Goal: Communication & Community: Connect with others

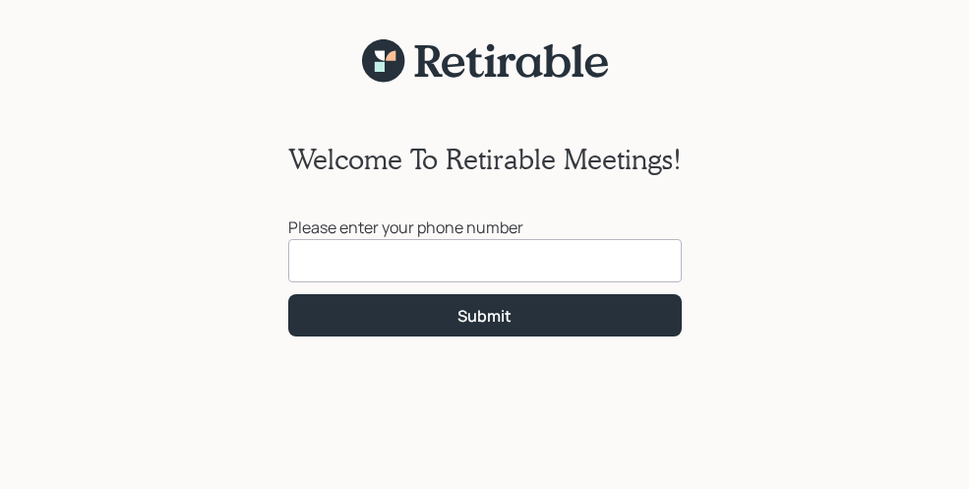
click at [470, 261] on input at bounding box center [484, 260] width 393 height 43
type input "(540) 558-8310"
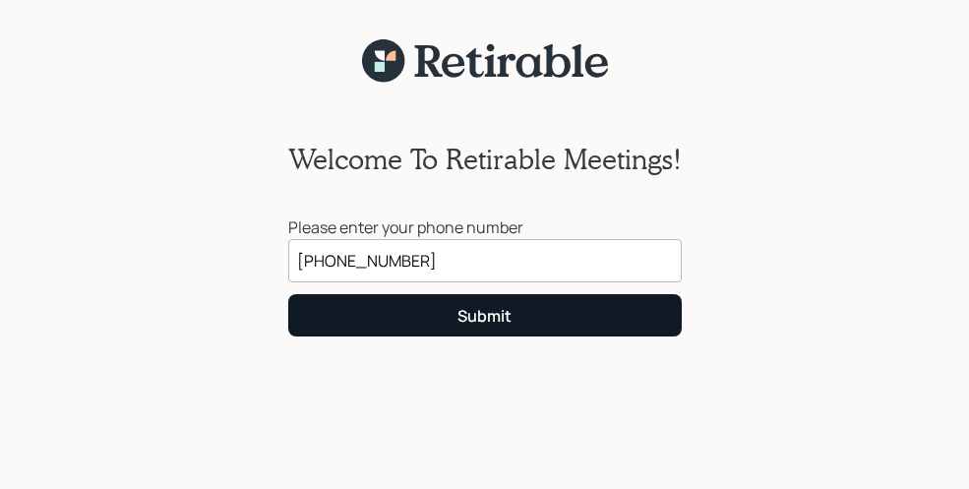
click at [484, 312] on div "Submit" at bounding box center [484, 316] width 54 height 22
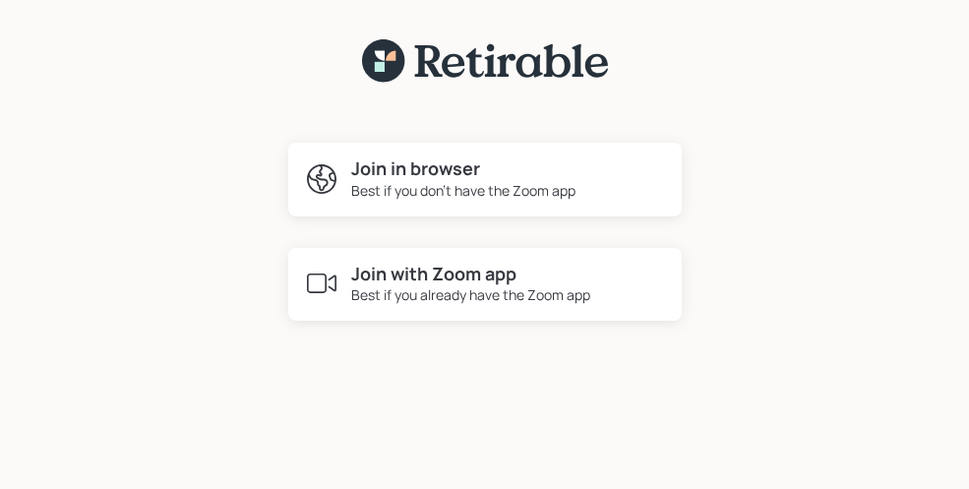
click at [450, 192] on div "Best if you don't have the Zoom app" at bounding box center [463, 190] width 224 height 21
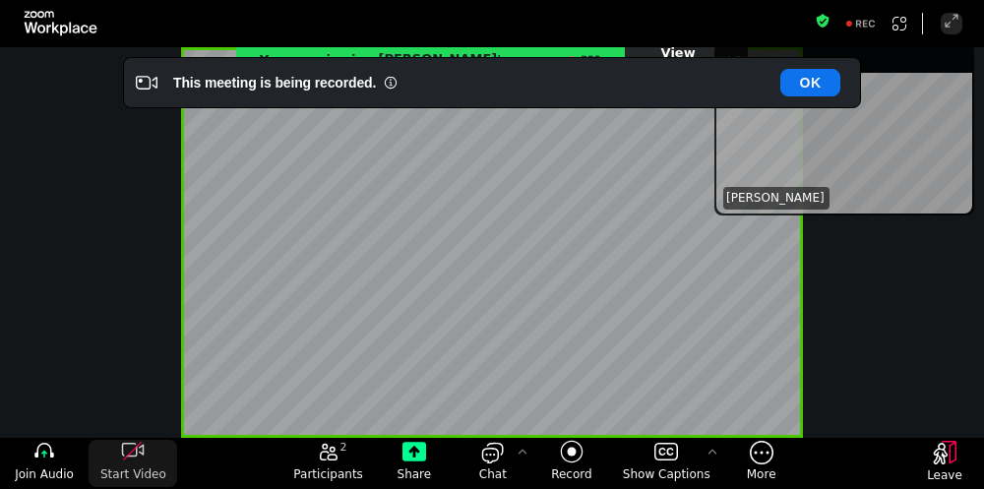
click at [133, 448] on icon "start my video" at bounding box center [133, 452] width 24 height 24
click at [47, 452] on icon "join audio" at bounding box center [44, 452] width 24 height 24
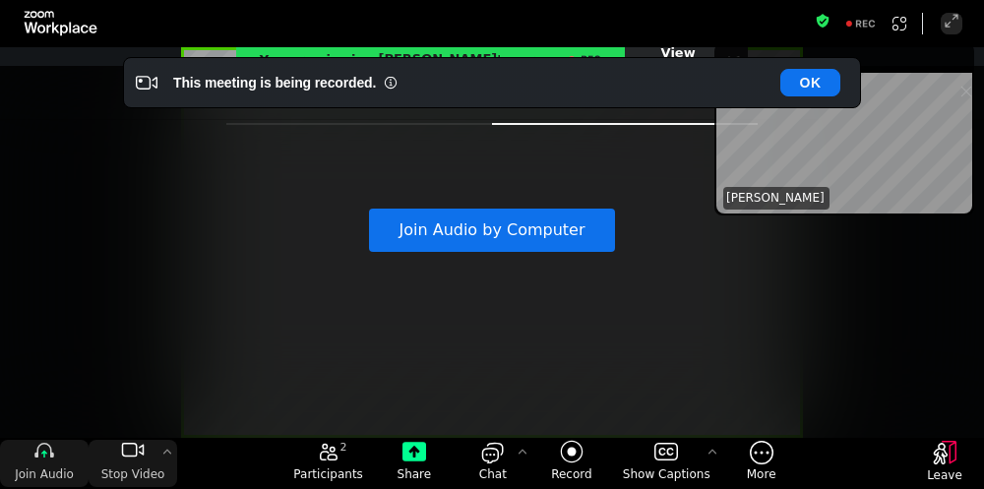
click at [47, 452] on icon "join audio" at bounding box center [44, 452] width 24 height 24
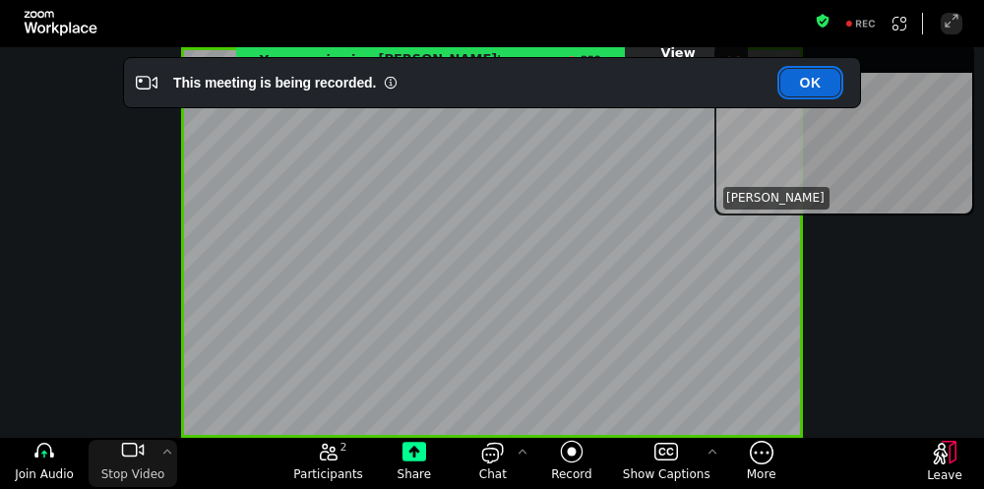
click at [809, 78] on button "OK" at bounding box center [810, 83] width 60 height 28
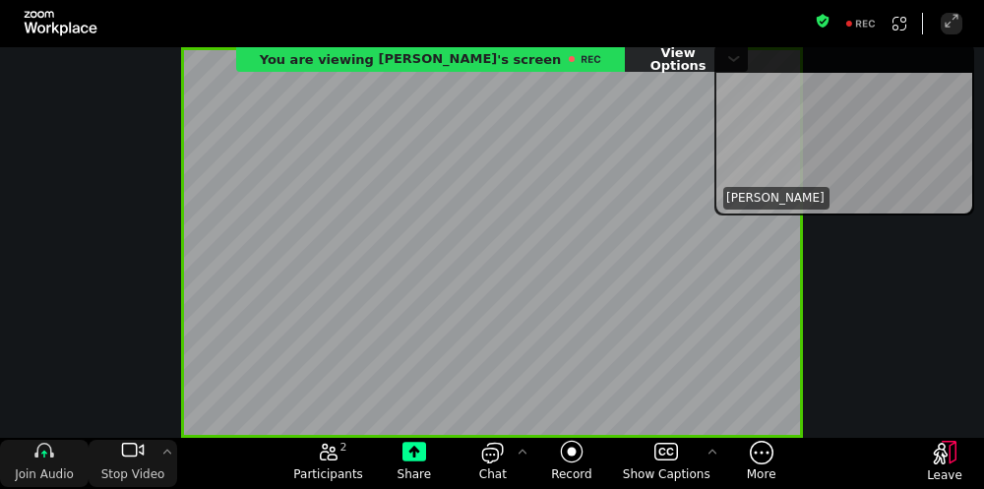
click at [47, 453] on icon "join audio" at bounding box center [44, 452] width 24 height 24
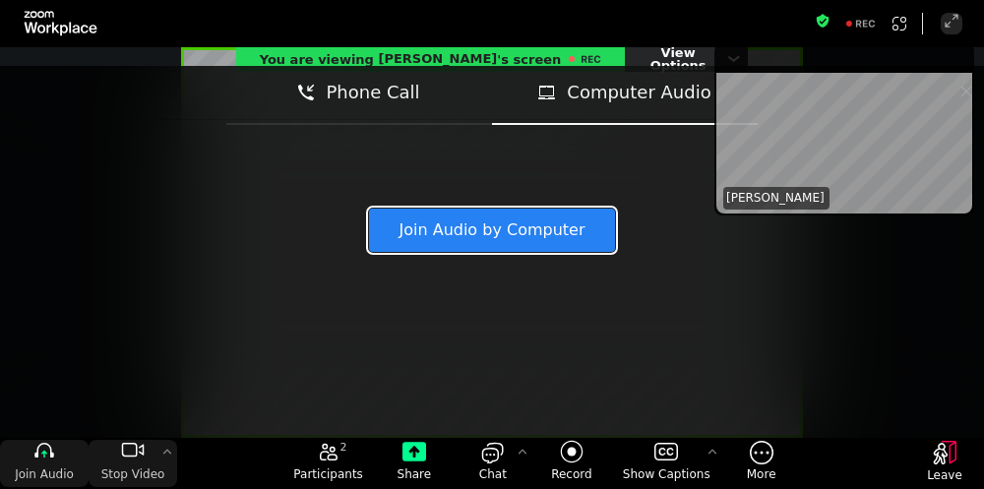
click at [538, 225] on button "Join Audio by Computer" at bounding box center [492, 230] width 246 height 43
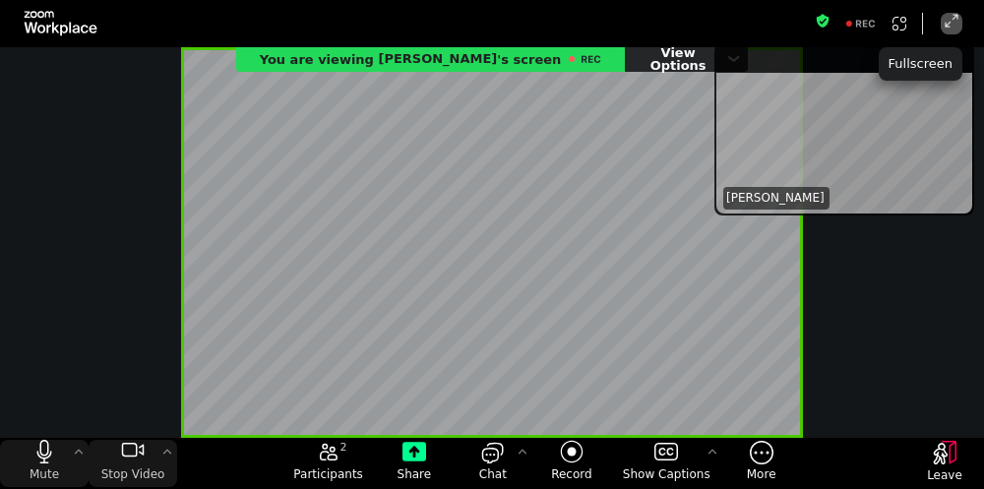
click at [951, 17] on icon "Enter Full Screen" at bounding box center [951, 21] width 16 height 16
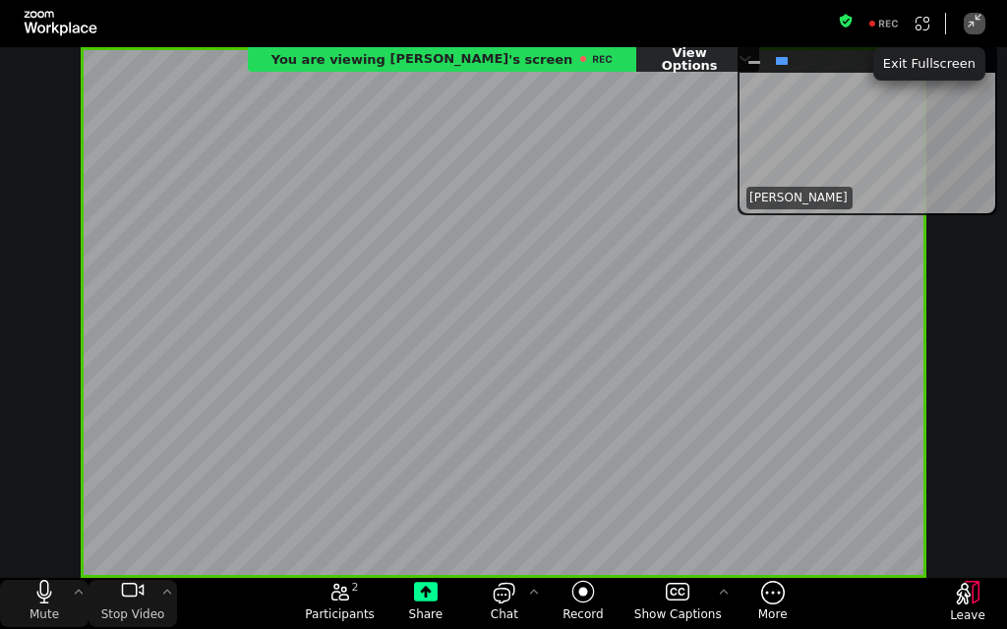
click at [967, 104] on div "Treva Nostdahl" at bounding box center [868, 143] width 250 height 141
click at [964, 104] on div "Treva Nostdahl" at bounding box center [868, 143] width 250 height 141
click at [960, 104] on div "Treva Nostdahl" at bounding box center [868, 143] width 250 height 141
click at [955, 103] on div "Treva Nostdahl" at bounding box center [868, 143] width 250 height 141
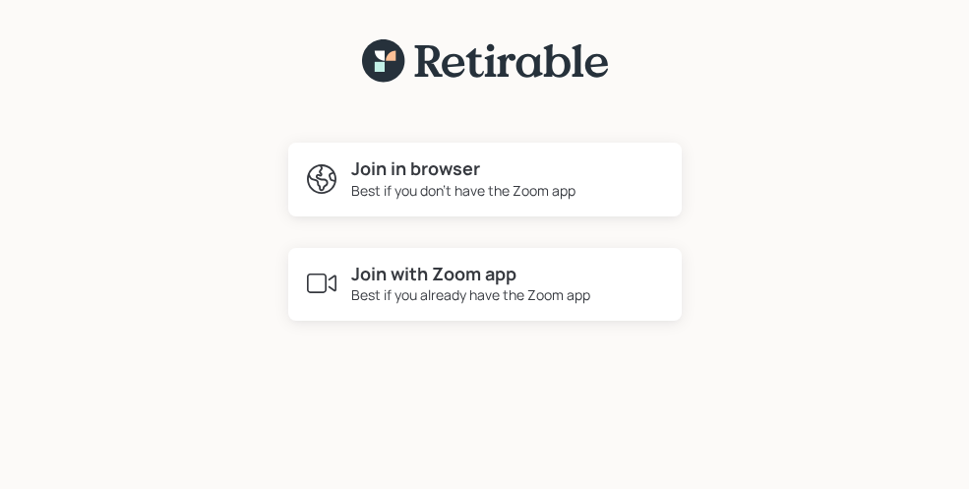
click at [491, 181] on div "Best if you don't have the Zoom app" at bounding box center [463, 190] width 224 height 21
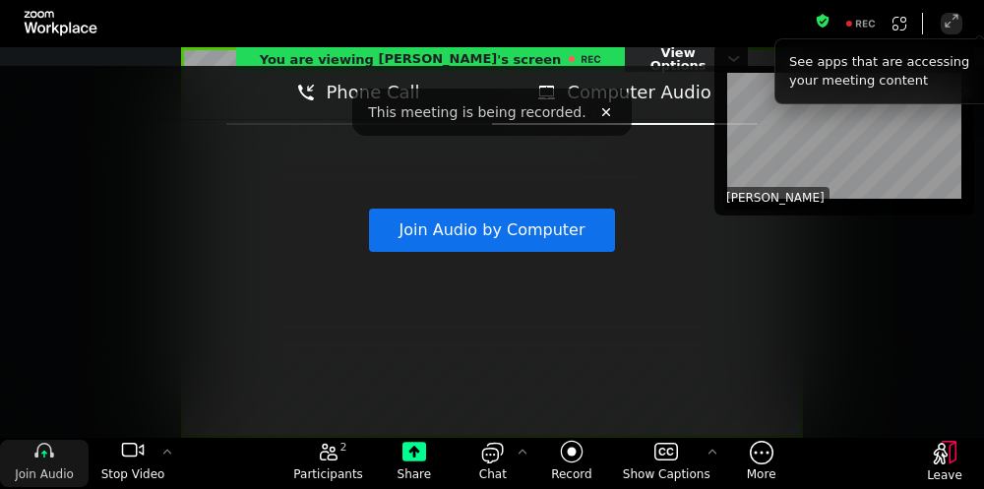
click at [46, 451] on icon "join audio" at bounding box center [44, 452] width 24 height 24
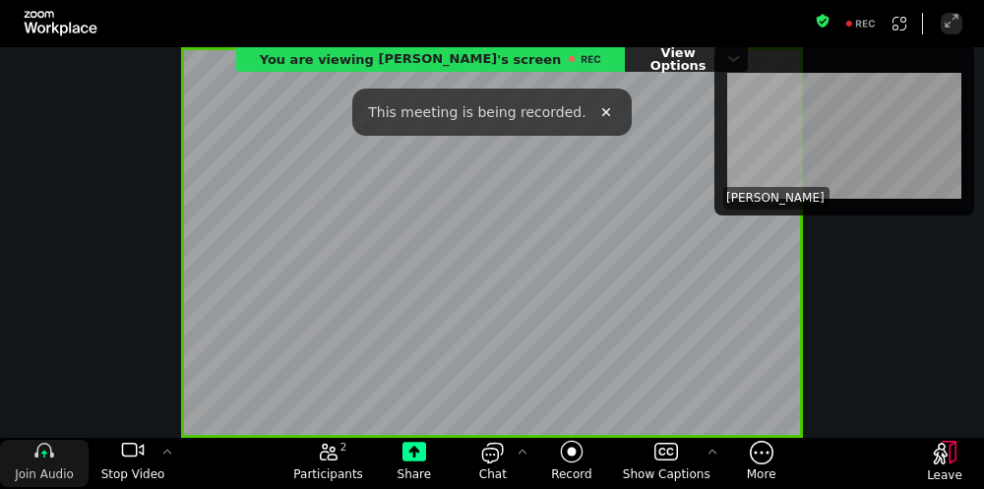
click at [64, 463] on div "join audio" at bounding box center [44, 452] width 89 height 24
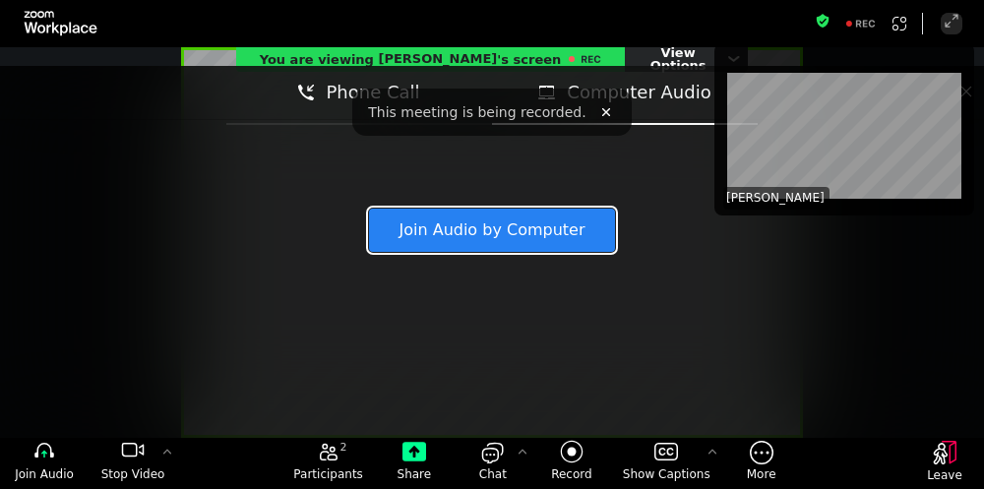
click at [443, 228] on button "Join Audio by Computer" at bounding box center [492, 230] width 246 height 43
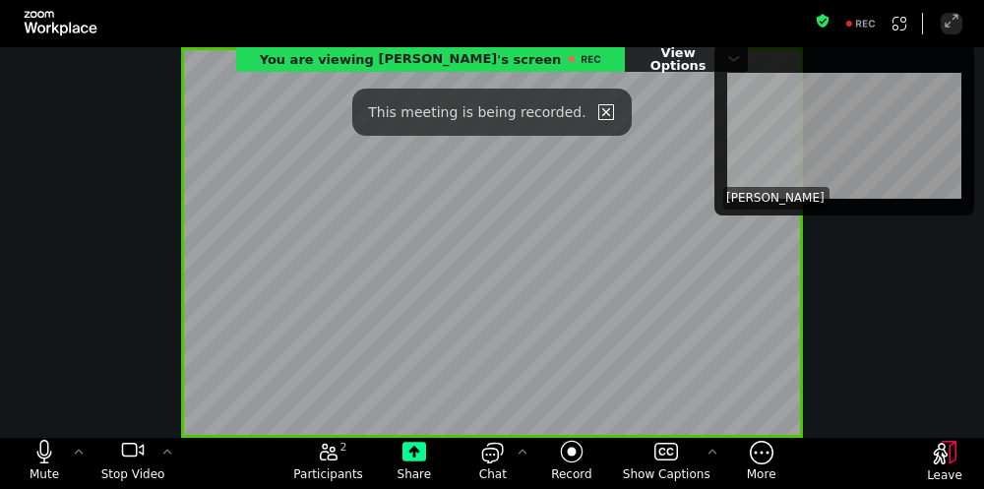
click at [598, 109] on icon "close" at bounding box center [606, 112] width 16 height 16
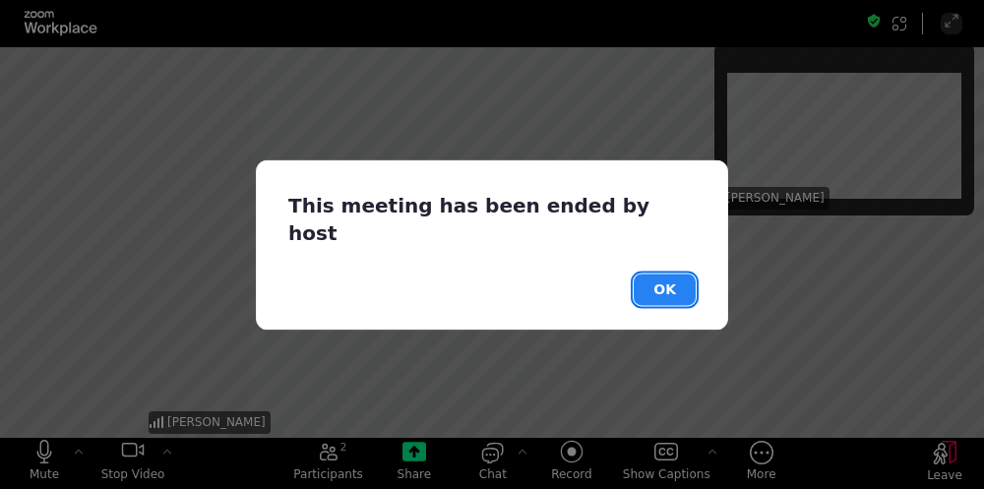
click at [654, 273] on button "OK" at bounding box center [664, 288] width 62 height 31
